Goal: Transaction & Acquisition: Purchase product/service

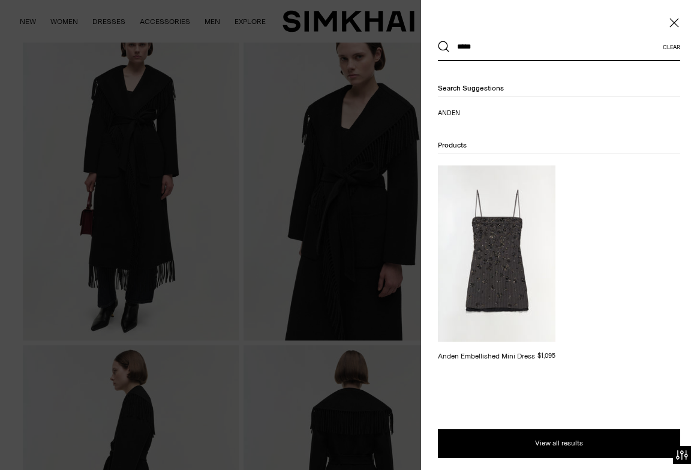
click at [224, 175] on div at bounding box center [348, 235] width 697 height 470
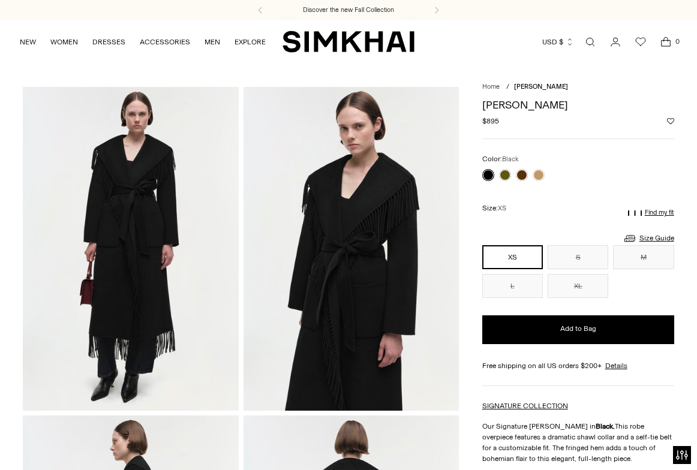
scroll to position [70, 0]
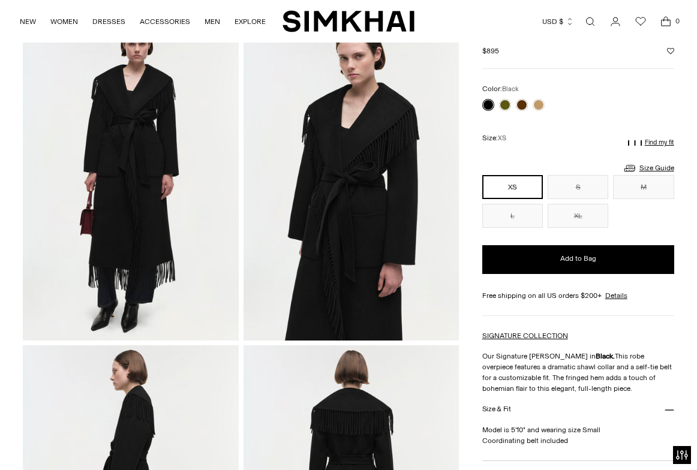
click at [320, 26] on img "SIMKHAI" at bounding box center [349, 21] width 132 height 23
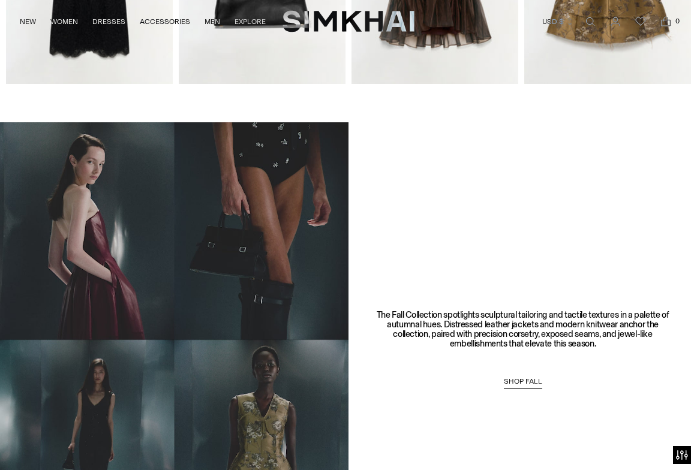
scroll to position [597, 0]
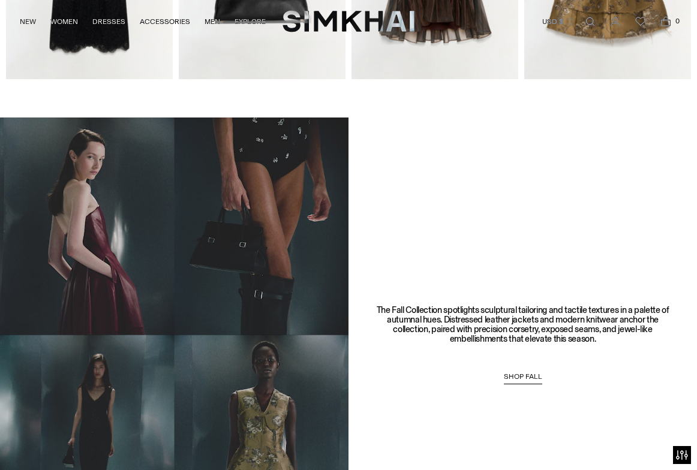
click at [224, 244] on video at bounding box center [174, 336] width 349 height 436
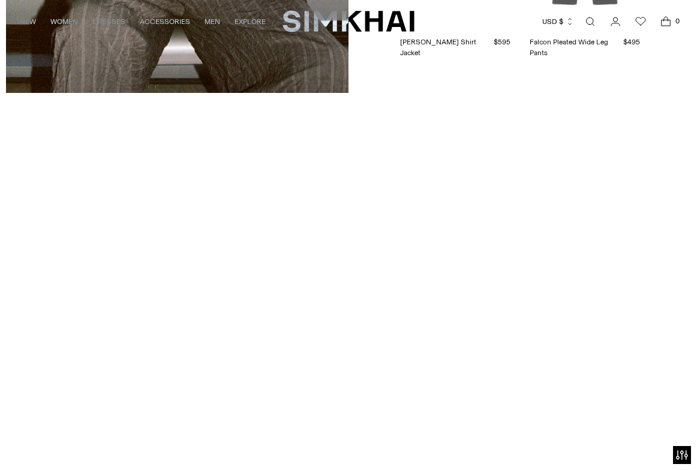
scroll to position [2450, 0]
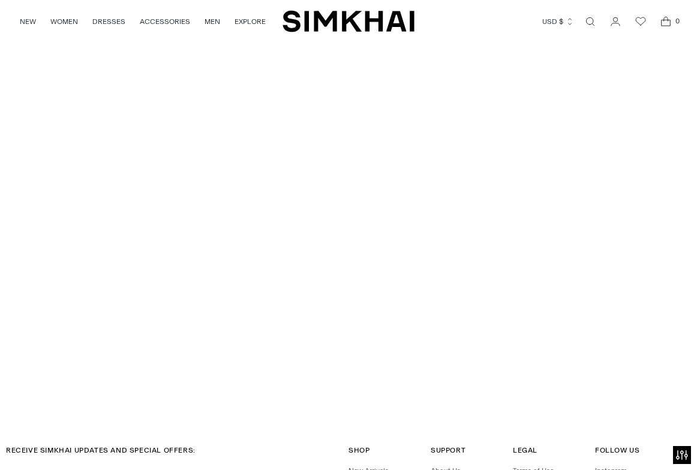
click at [592, 18] on link "Open search modal" at bounding box center [590, 22] width 24 height 24
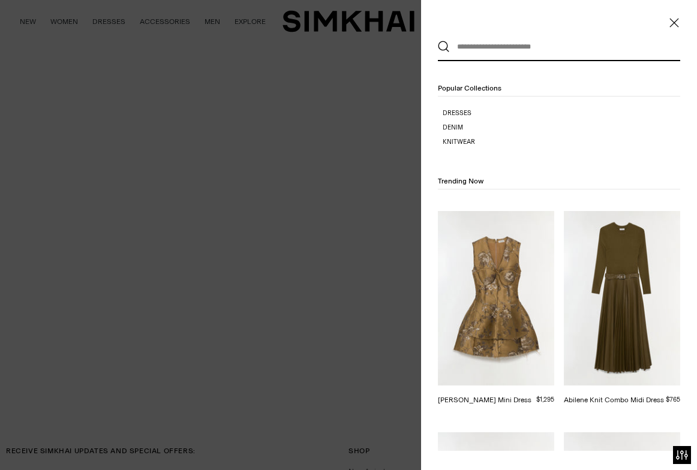
scroll to position [0, 0]
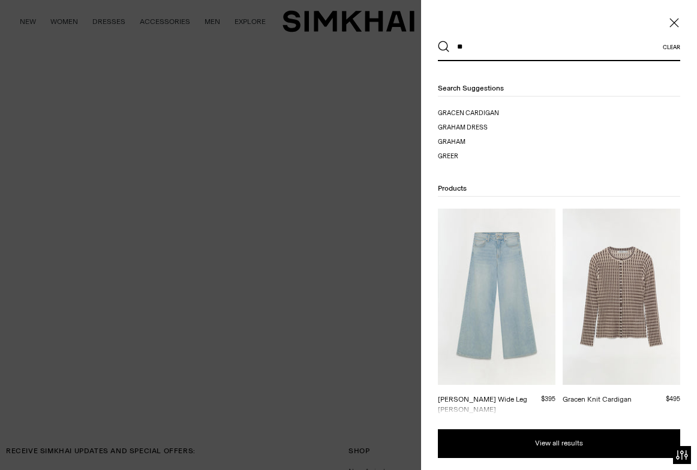
type input "*"
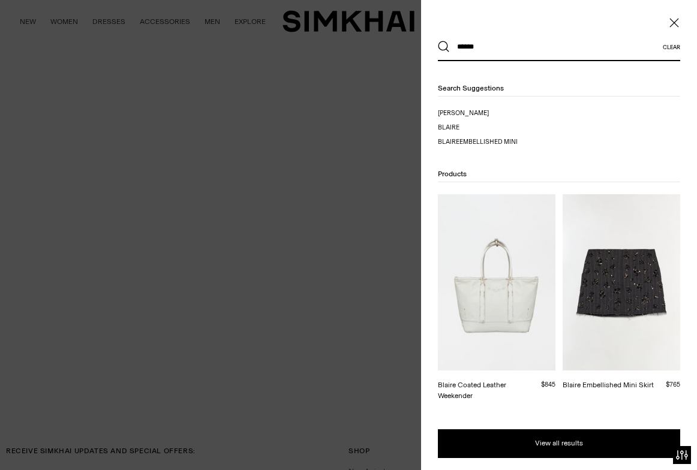
click at [673, 20] on icon "Close" at bounding box center [674, 22] width 9 height 9
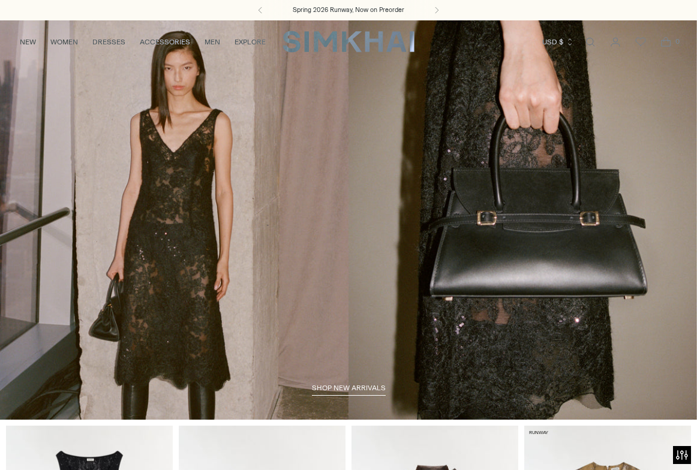
drag, startPoint x: 305, startPoint y: 230, endPoint x: 588, endPoint y: 463, distance: 366.1
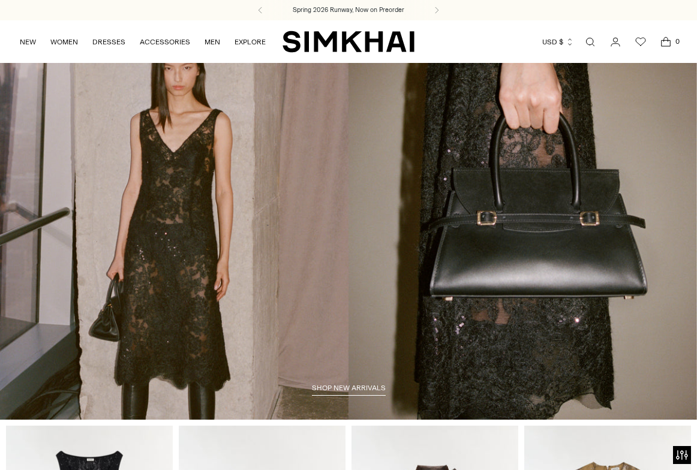
click at [587, 40] on link "Open search modal" at bounding box center [590, 42] width 24 height 24
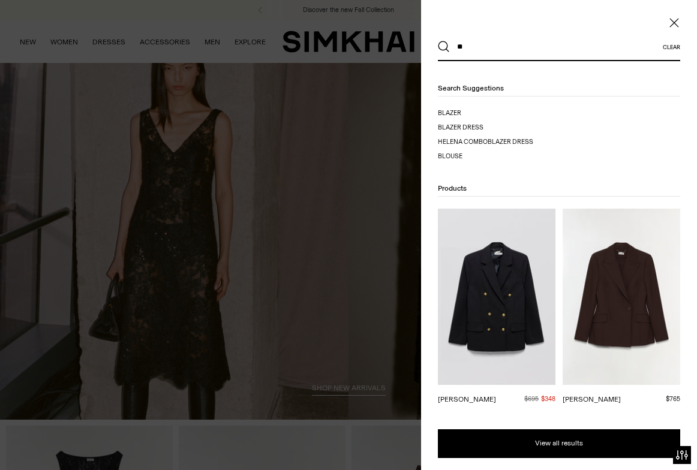
type input "*"
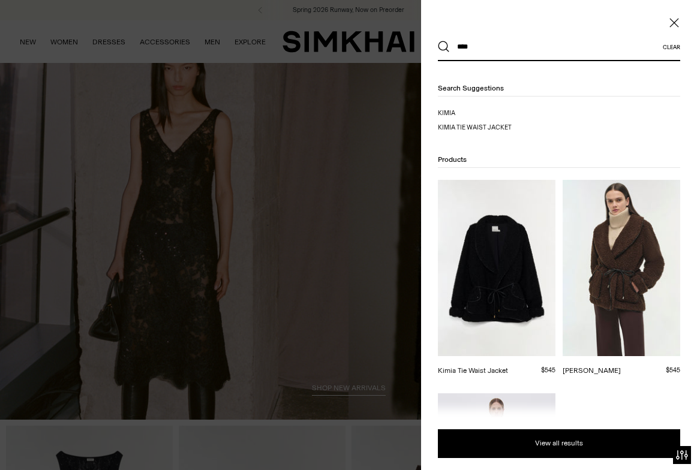
type input "****"
click at [498, 276] on img at bounding box center [497, 268] width 118 height 176
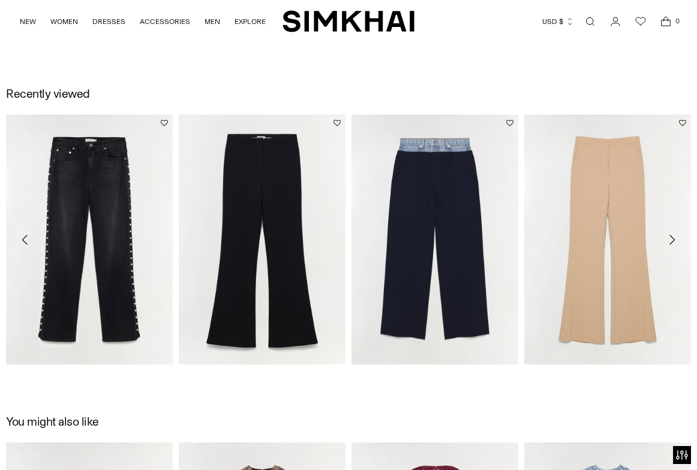
scroll to position [1024, 0]
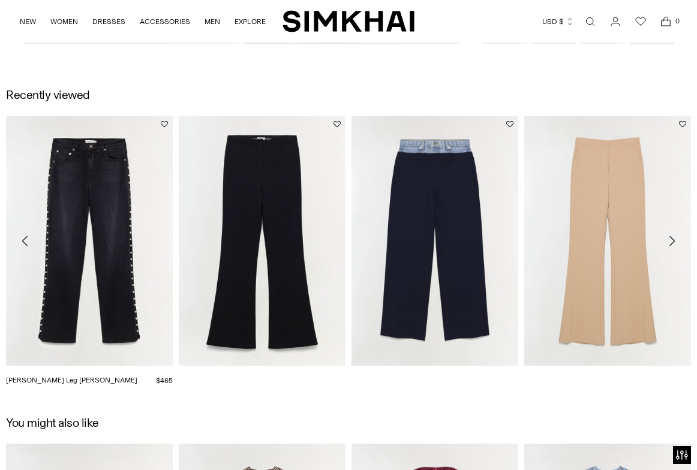
click at [128, 376] on link "[PERSON_NAME] Leg [PERSON_NAME]" at bounding box center [71, 380] width 131 height 8
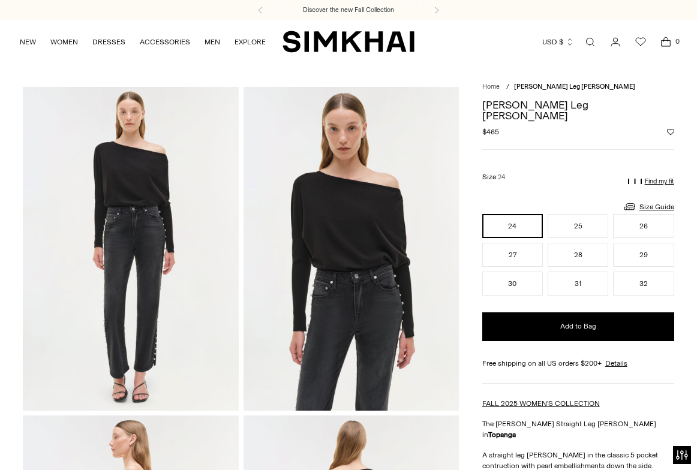
drag, startPoint x: 351, startPoint y: 266, endPoint x: 64, endPoint y: 1, distance: 391.0
